Goal: Obtain resource: Download file/media

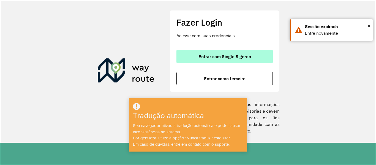
drag, startPoint x: 216, startPoint y: 56, endPoint x: 212, endPoint y: 61, distance: 6.1
click at [216, 56] on font "Entrar com Single Sign-on" at bounding box center [225, 57] width 53 height 6
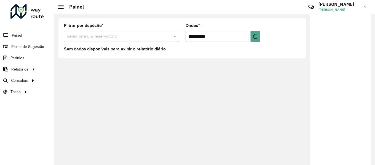
drag, startPoint x: 217, startPoint y: 75, endPoint x: 191, endPoint y: 61, distance: 29.8
click at [0, 0] on font "Roteirização" at bounding box center [0, 0] width 0 height 0
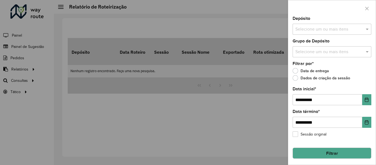
click at [338, 28] on input "text" at bounding box center [329, 29] width 71 height 7
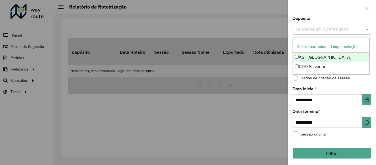
click at [316, 45] on font "Selecionar todos" at bounding box center [311, 46] width 29 height 4
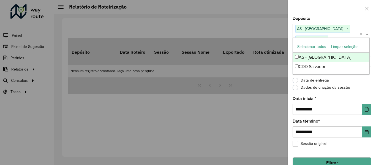
click at [320, 10] on div at bounding box center [332, 8] width 88 height 16
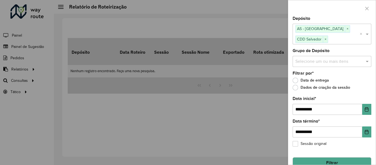
click at [318, 56] on div "Selecione um ou mais itens" at bounding box center [332, 61] width 79 height 11
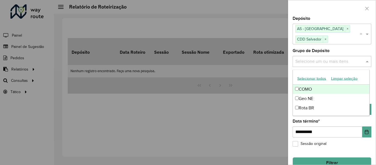
click at [314, 76] on font "Selecionar todos" at bounding box center [311, 78] width 29 height 4
click at [315, 10] on div at bounding box center [332, 8] width 88 height 16
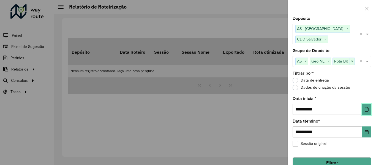
click at [362, 110] on button "Escolha a data" at bounding box center [366, 109] width 9 height 11
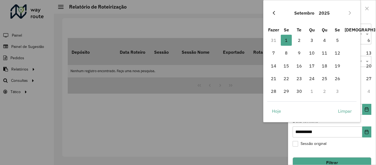
click at [275, 15] on icon "Mês Anterior" at bounding box center [274, 13] width 4 height 4
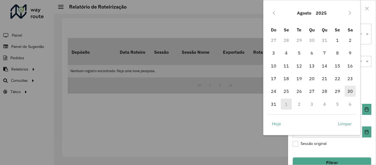
click at [350, 89] on span "30" at bounding box center [350, 91] width 11 height 11
type input "**********"
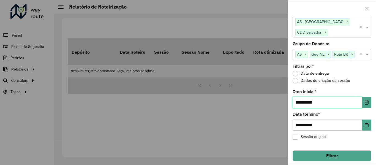
scroll to position [10, 0]
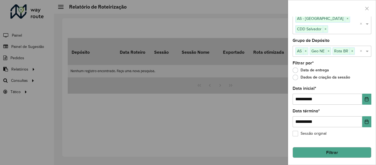
click at [337, 152] on button "Filtrar" at bounding box center [332, 152] width 79 height 11
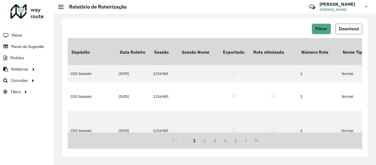
click at [355, 33] on button "Download" at bounding box center [348, 29] width 27 height 10
